Goal: Task Accomplishment & Management: Complete application form

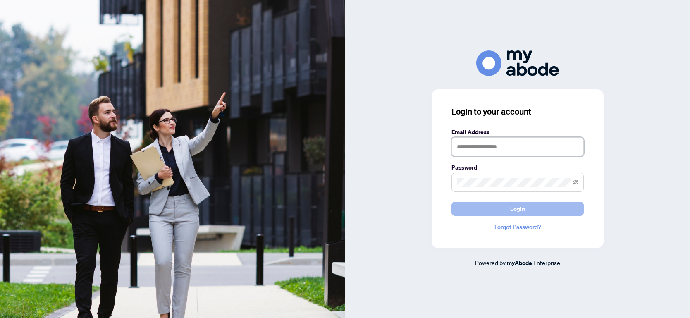
type input "**********"
click at [520, 207] on span "Login" at bounding box center [517, 208] width 15 height 13
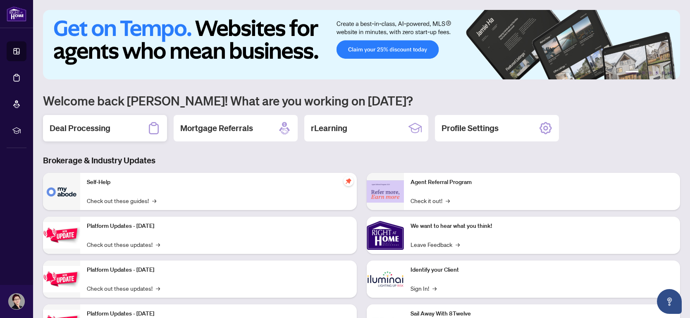
click at [102, 125] on h2 "Deal Processing" at bounding box center [80, 128] width 61 height 12
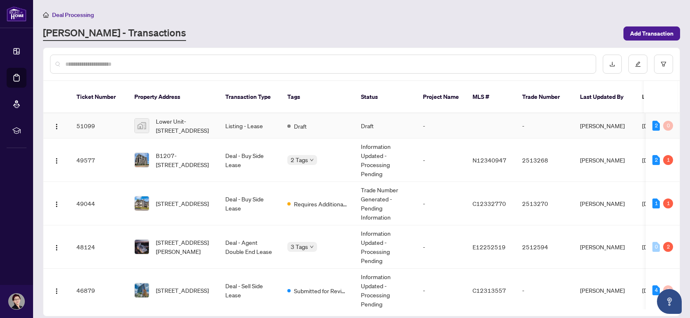
drag, startPoint x: 676, startPoint y: 118, endPoint x: 677, endPoint y: 124, distance: 5.8
click at [677, 124] on td "2 0" at bounding box center [663, 125] width 34 height 25
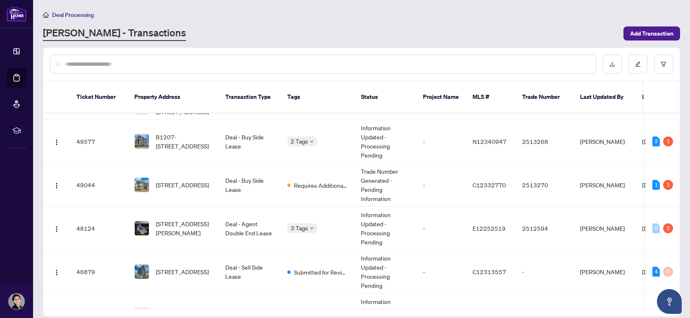
scroll to position [27, 0]
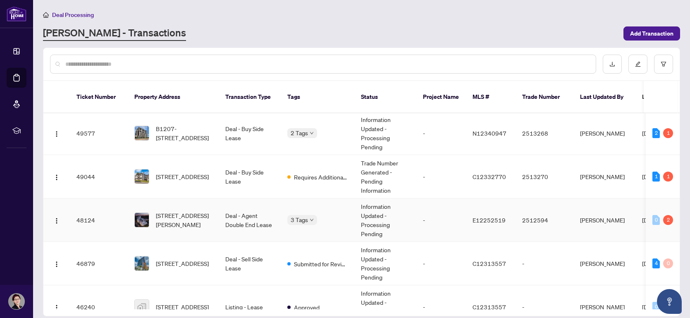
click at [254, 215] on td "Deal - Agent Double End Lease" at bounding box center [250, 219] width 62 height 43
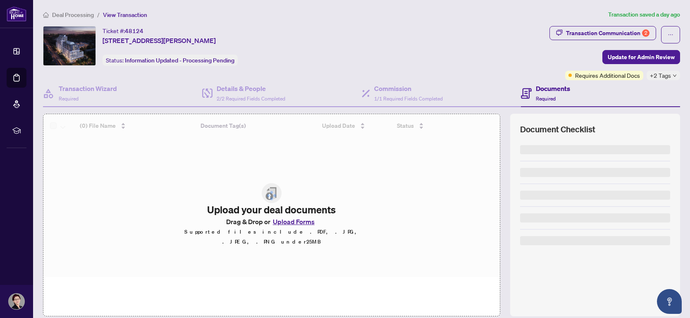
click at [253, 215] on div at bounding box center [271, 195] width 456 height 163
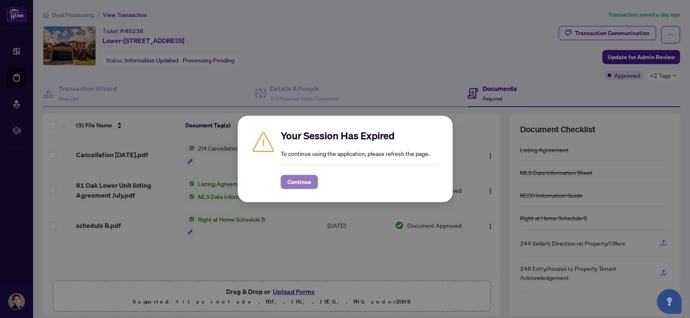
click at [308, 182] on span "Continue" at bounding box center [299, 181] width 24 height 13
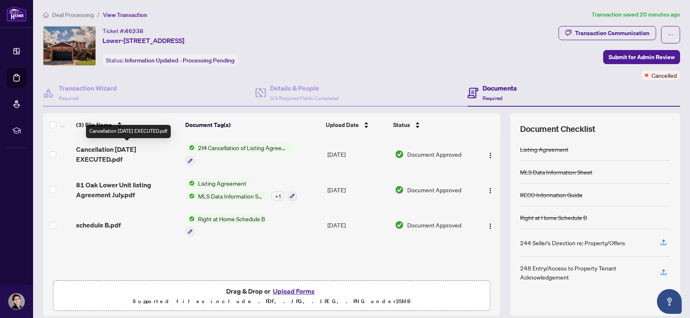
click at [121, 157] on span "Cancellation Sep 1 EXECUTED.pdf" at bounding box center [127, 154] width 103 height 20
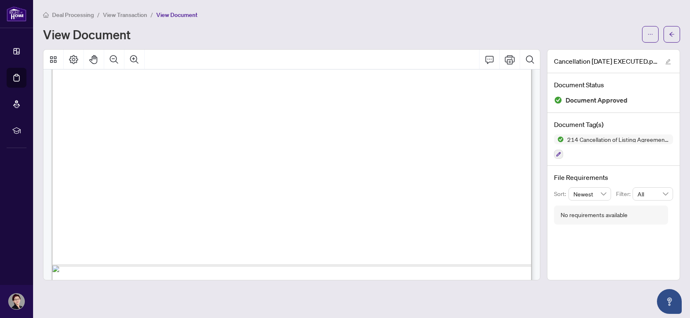
scroll to position [380, 0]
click at [510, 60] on icon "Print" at bounding box center [510, 60] width 10 height 10
click at [58, 17] on span "Deal Processing" at bounding box center [73, 14] width 42 height 7
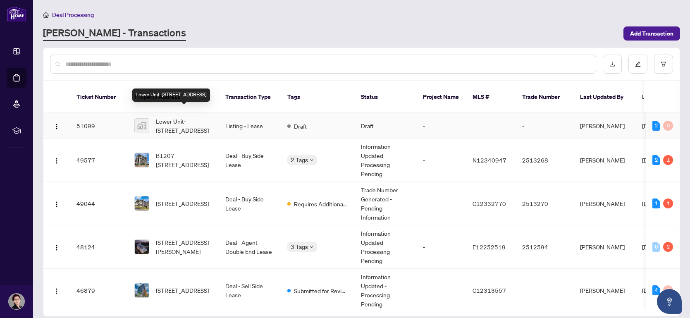
click at [184, 117] on span "Lower Unit-81 Oak Avenue, Richmond Hill, ON, Canada" at bounding box center [184, 126] width 56 height 18
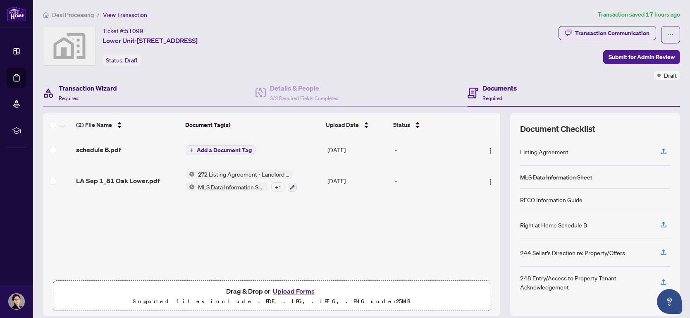
click at [85, 86] on h4 "Transaction Wizard" at bounding box center [88, 88] width 58 height 10
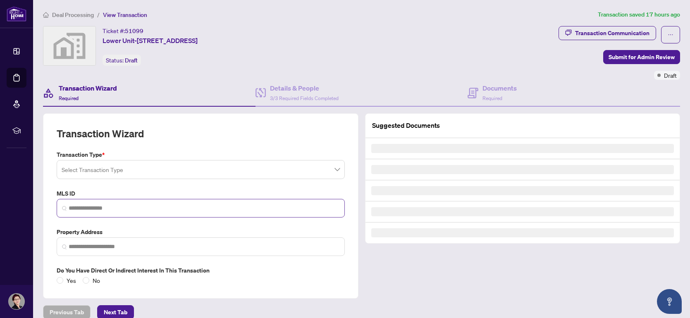
type input "**********"
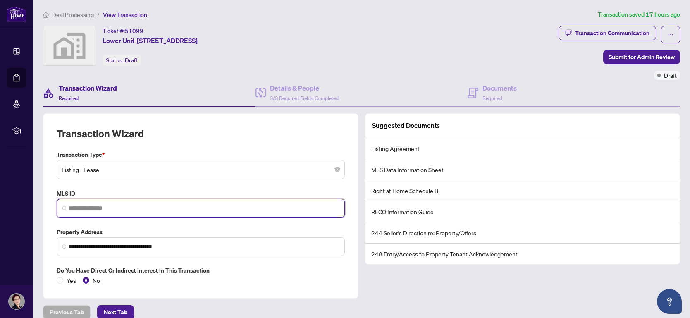
click at [107, 206] on input "search" at bounding box center [204, 208] width 271 height 9
paste input "*********"
type input "*********"
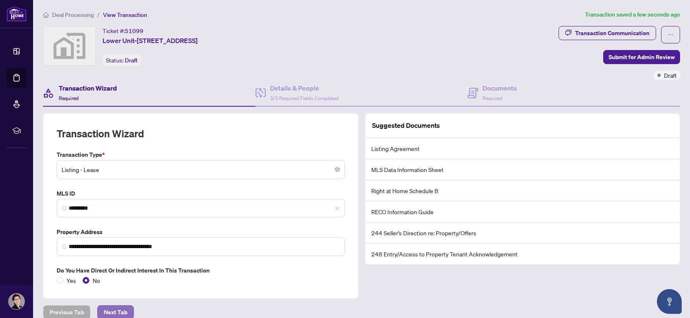
click at [112, 309] on span "Next Tab" at bounding box center [116, 311] width 24 height 13
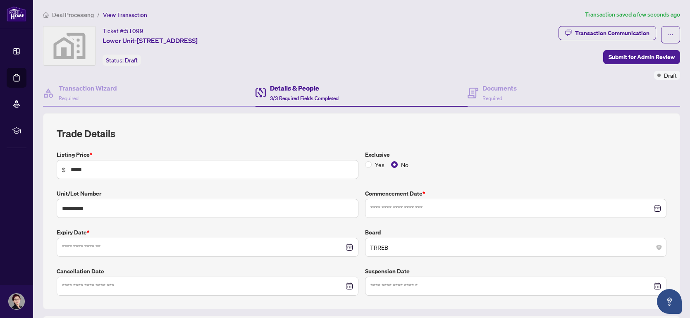
type input "**********"
click at [176, 297] on div "**********" at bounding box center [361, 211] width 637 height 196
click at [173, 291] on div at bounding box center [208, 285] width 302 height 19
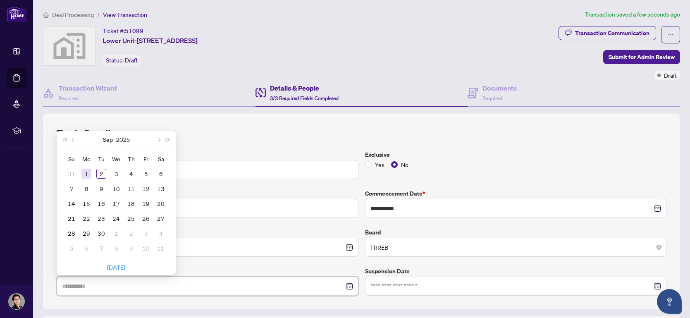
type input "**********"
click at [89, 170] on div "1" at bounding box center [86, 174] width 10 height 10
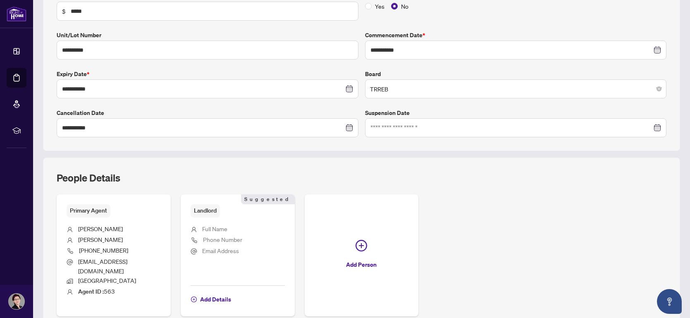
scroll to position [191, 0]
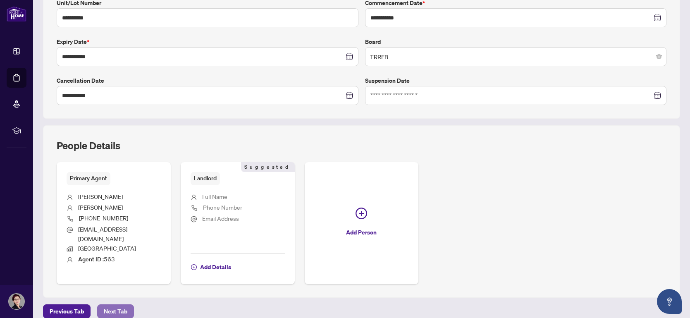
click at [116, 305] on span "Next Tab" at bounding box center [116, 311] width 24 height 13
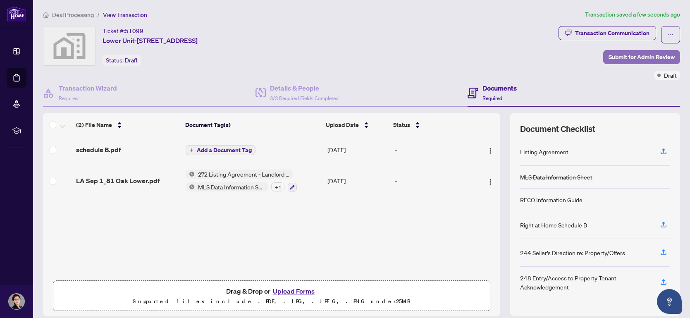
click at [659, 56] on span "Submit for Admin Review" at bounding box center [641, 56] width 66 height 13
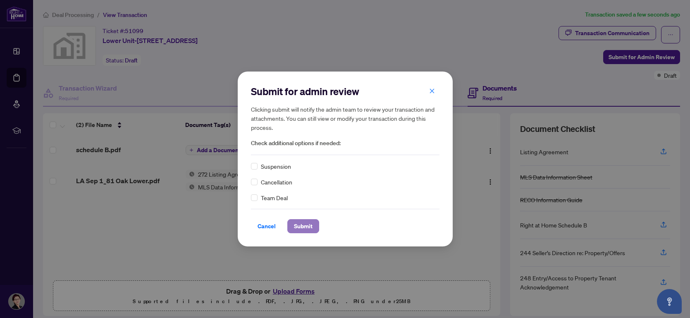
click at [306, 226] on span "Submit" at bounding box center [303, 225] width 19 height 13
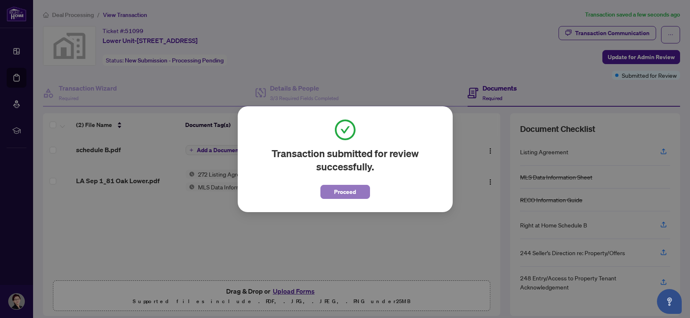
click at [348, 191] on span "Proceed" at bounding box center [345, 191] width 22 height 13
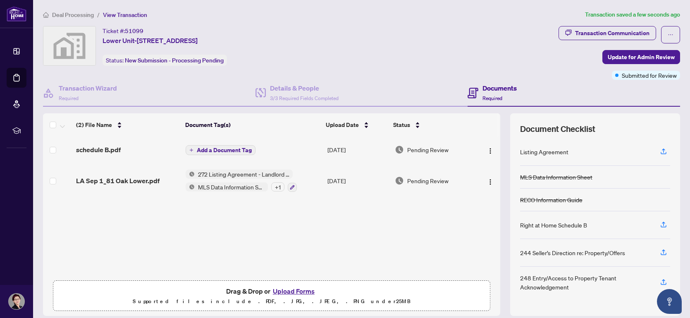
click at [348, 190] on td "Sep/01/2025" at bounding box center [358, 181] width 68 height 36
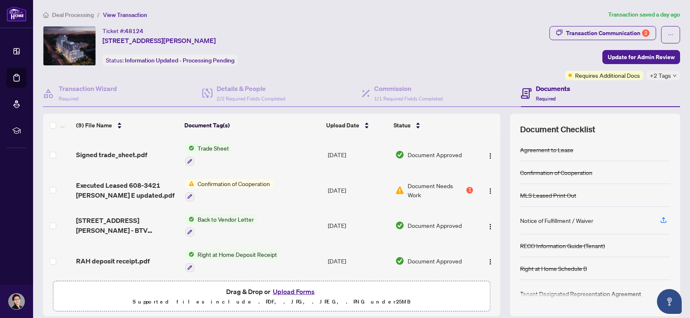
click at [241, 188] on div "Confirmation of Cooperation" at bounding box center [229, 190] width 88 height 22
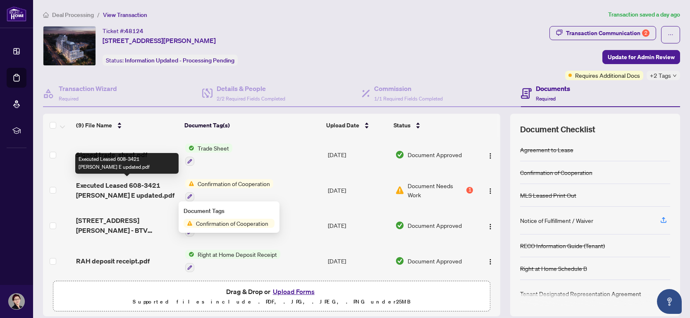
click at [121, 183] on span "Executed Leased 608-3421 [PERSON_NAME] E updated.pdf" at bounding box center [127, 190] width 102 height 20
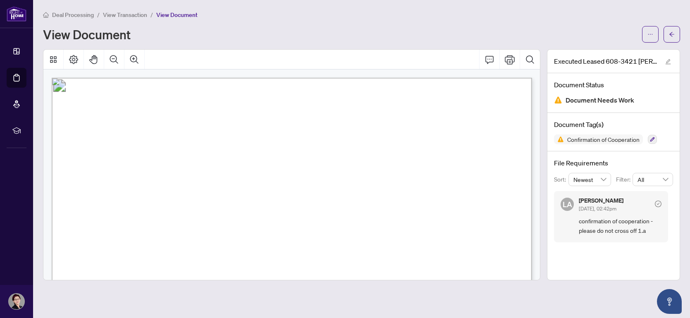
click at [474, 134] on span "MLS®#: E12252519" at bounding box center [435, 138] width 76 height 8
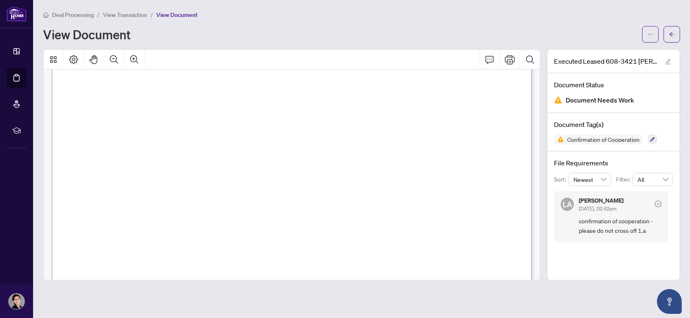
scroll to position [82, 0]
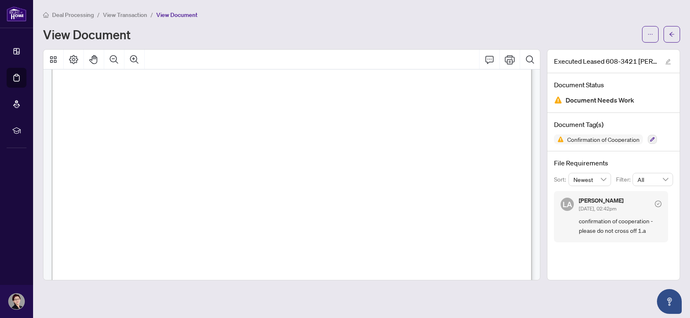
drag, startPoint x: 537, startPoint y: 79, endPoint x: 538, endPoint y: 140, distance: 60.8
